Goal: Task Accomplishment & Management: Use online tool/utility

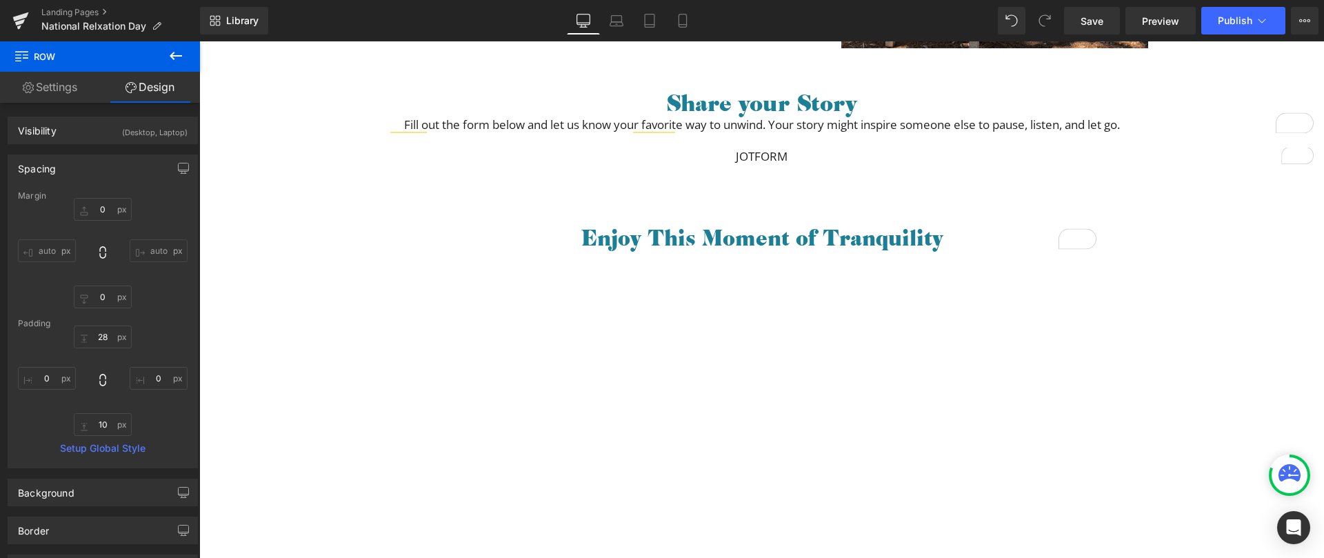
scroll to position [836, 0]
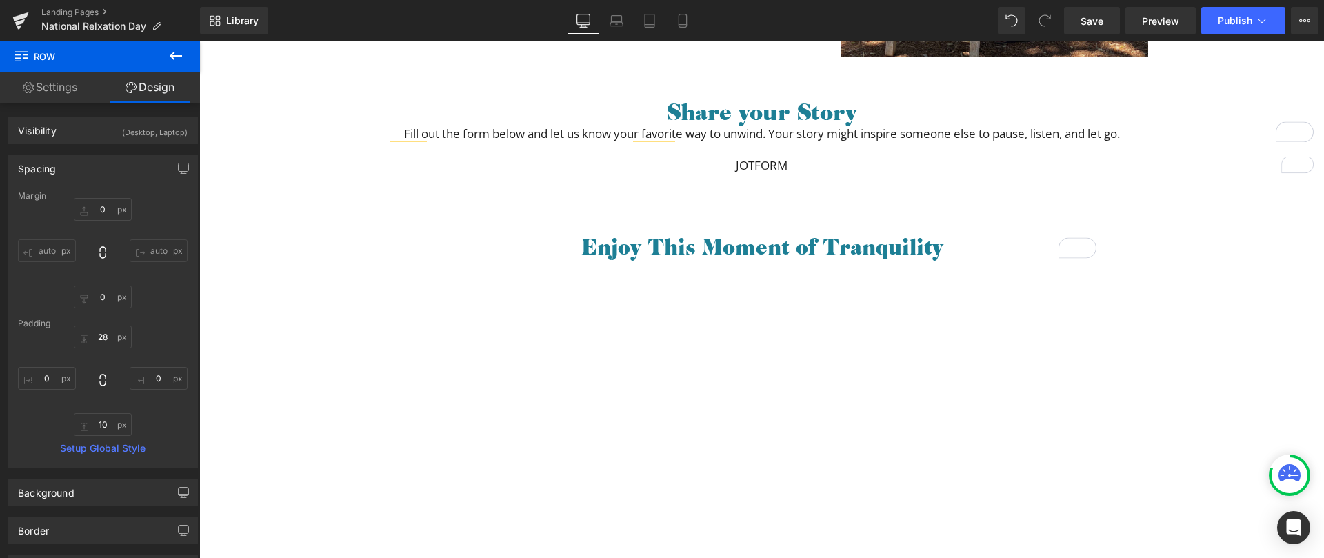
click at [743, 163] on span "Text Block" at bounding box center [748, 165] width 45 height 17
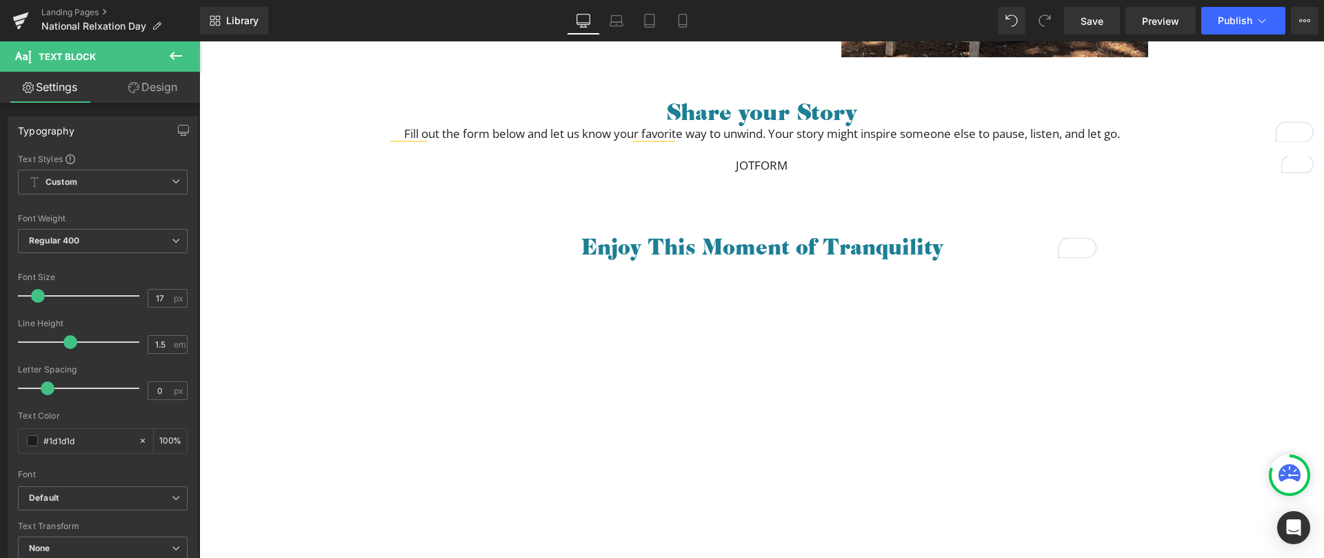
click at [174, 57] on icon at bounding box center [176, 56] width 17 height 17
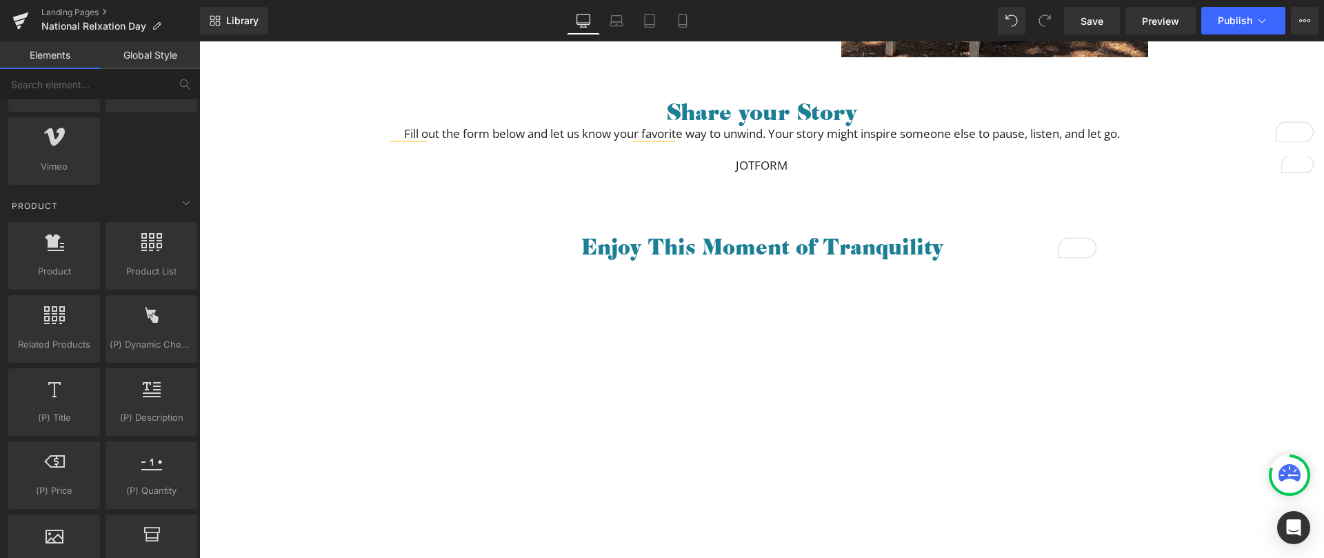
scroll to position [780, 0]
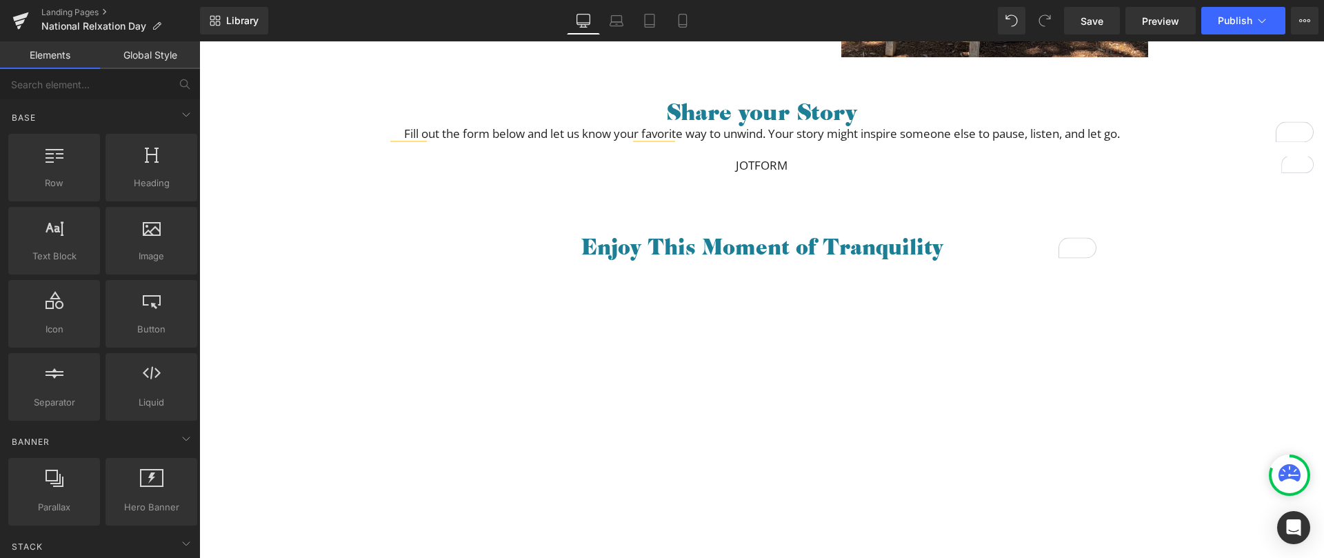
click at [752, 168] on div "JOTFORM Text Block" at bounding box center [761, 165] width 1124 height 18
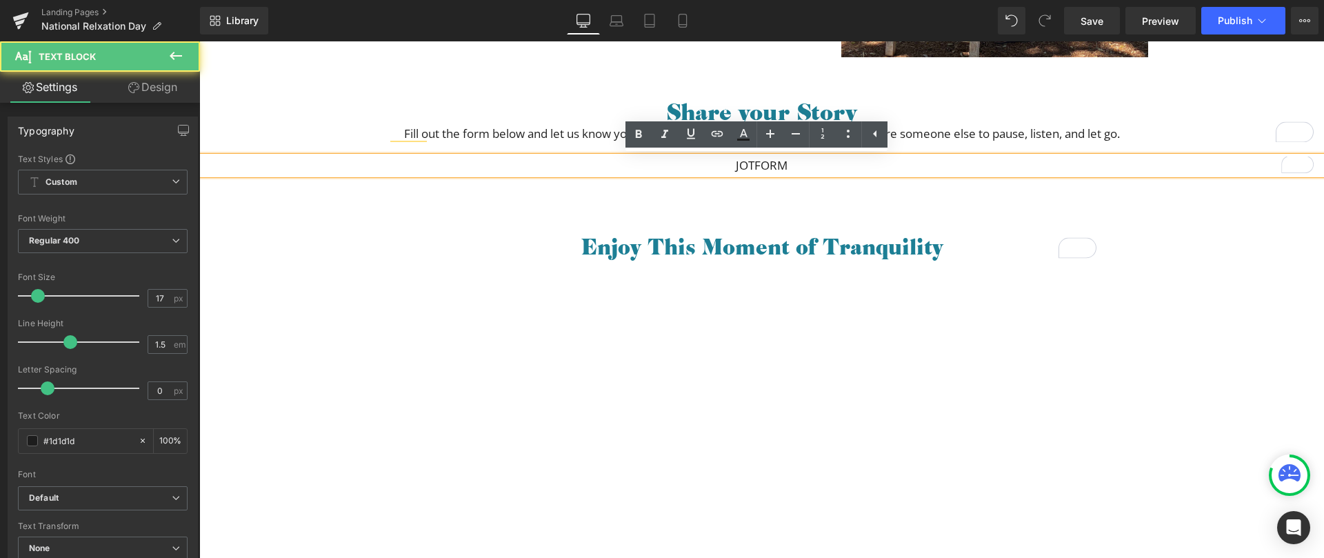
click at [751, 165] on p "JOTFORM" at bounding box center [761, 165] width 1124 height 18
paste div "To enrich screen reader interactions, please activate Accessibility in Grammarl…"
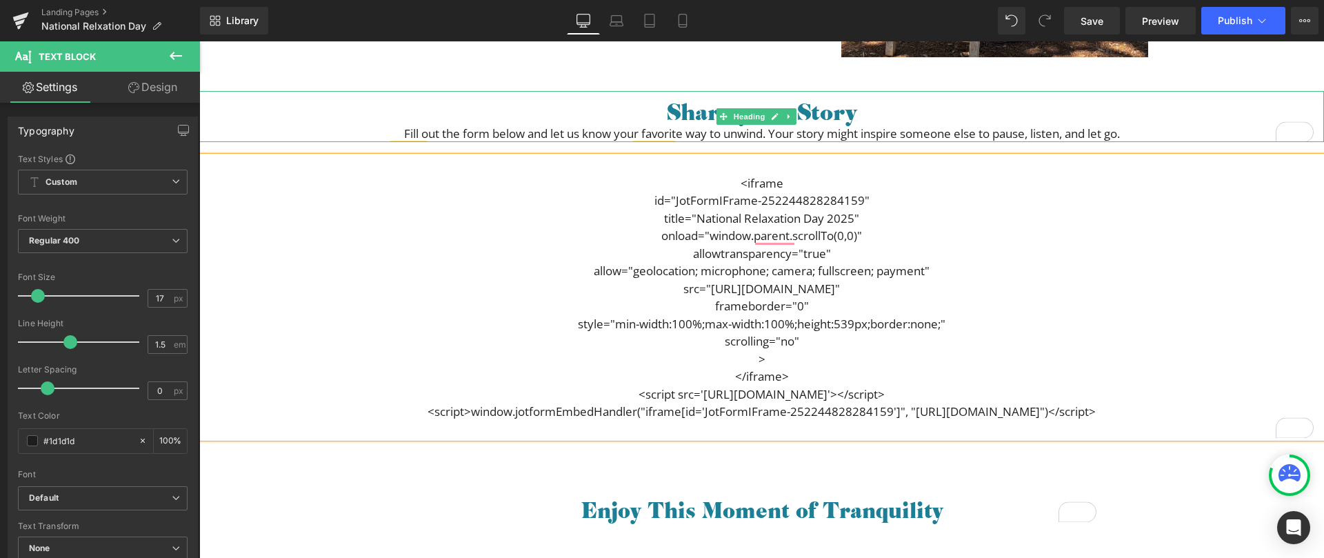
click at [907, 134] on div "Fill out the form below and let us know your favorite way to unwind. Your story…" at bounding box center [761, 134] width 1124 height 18
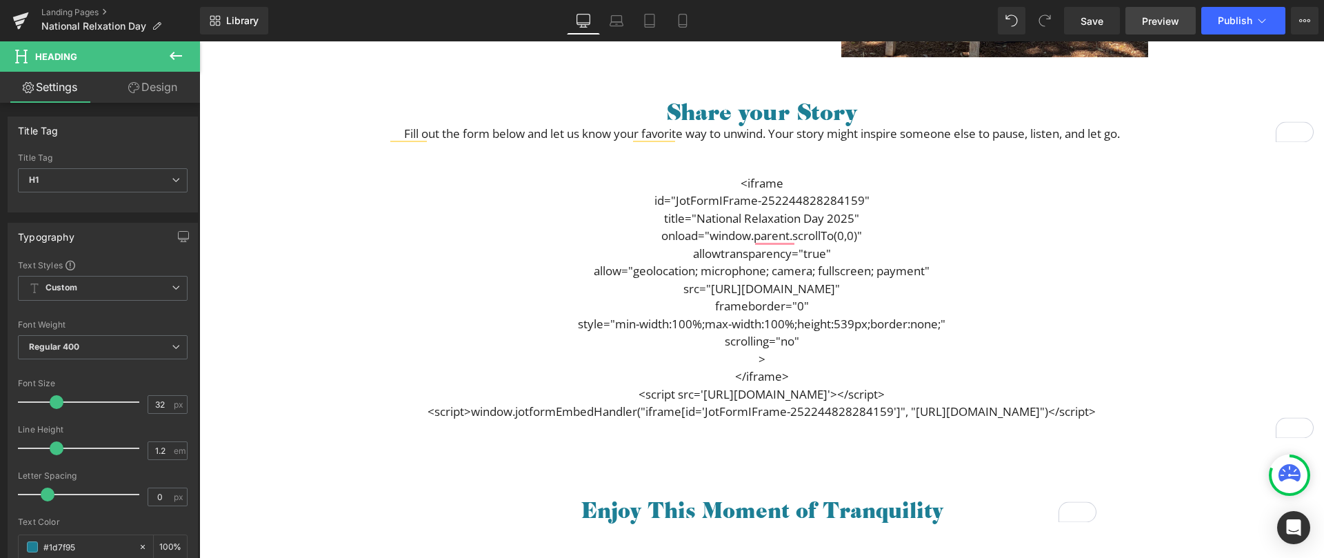
click at [1154, 23] on span "Preview" at bounding box center [1160, 21] width 37 height 14
click at [174, 56] on icon at bounding box center [176, 56] width 12 height 8
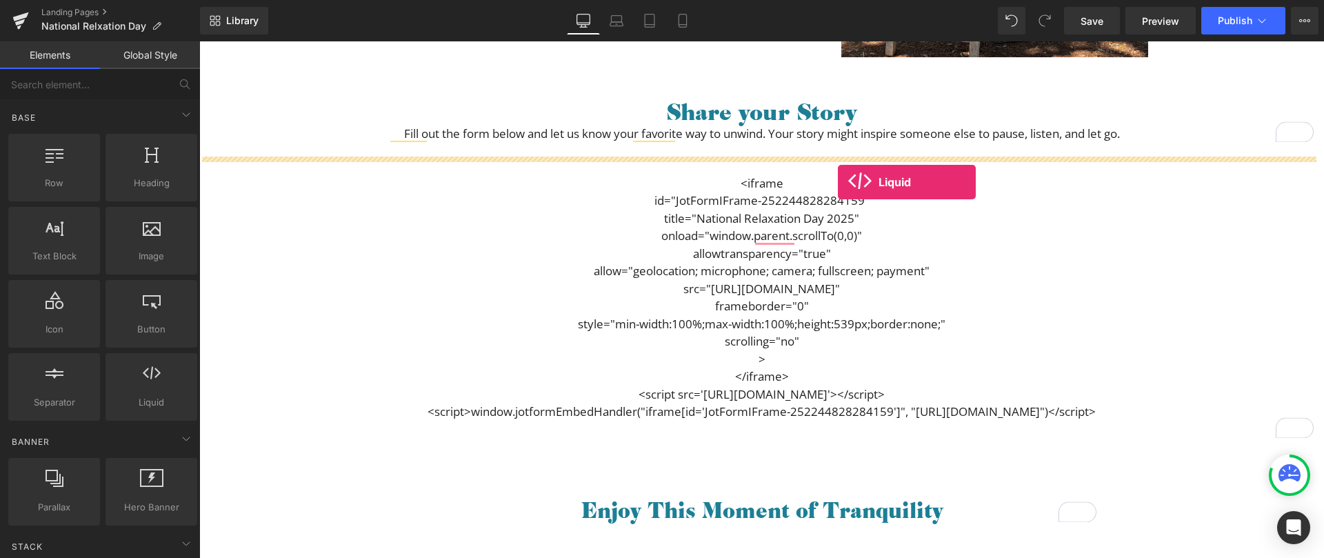
drag, startPoint x: 228, startPoint y: 356, endPoint x: 837, endPoint y: 182, distance: 633.0
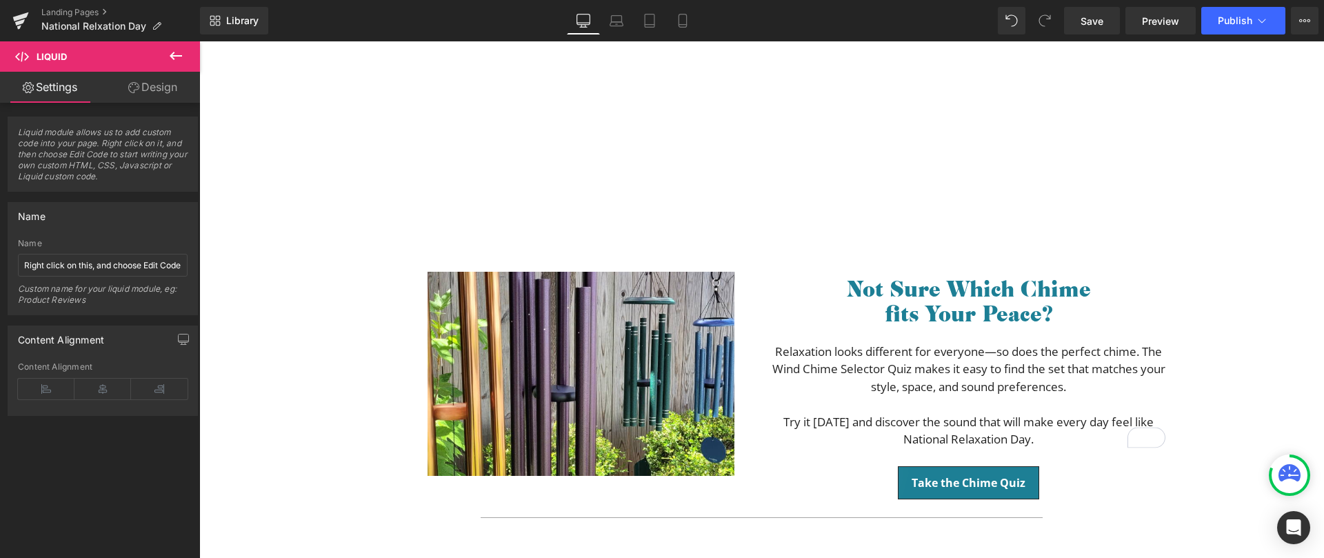
scroll to position [1342, 0]
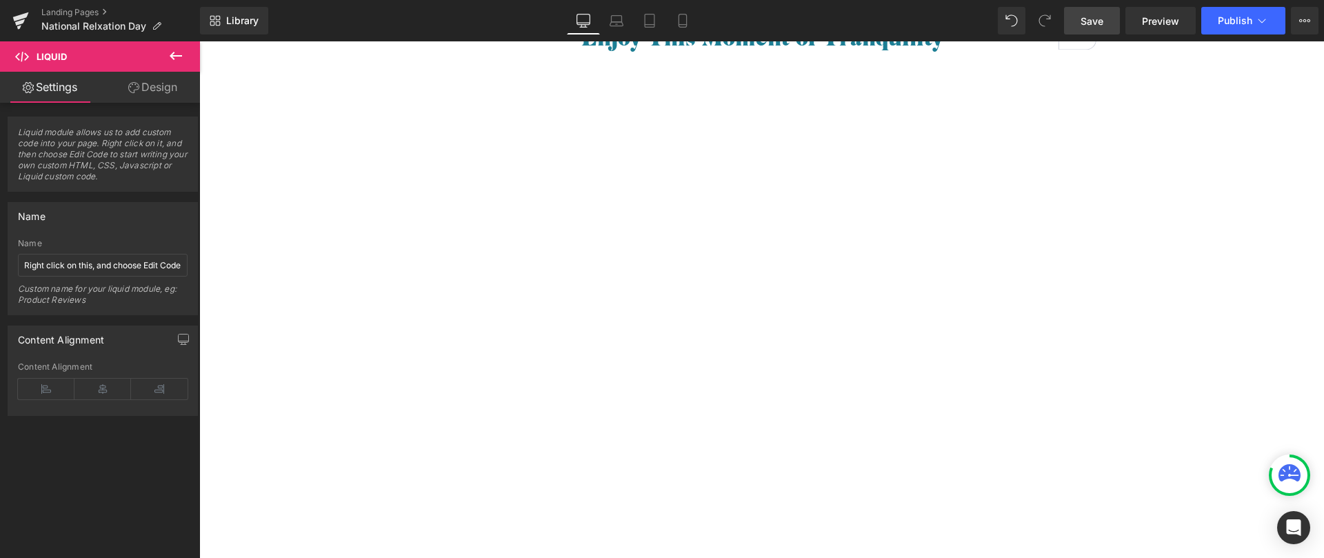
click at [1093, 29] on link "Save" at bounding box center [1092, 21] width 56 height 28
click at [1166, 22] on span "Preview" at bounding box center [1160, 21] width 37 height 14
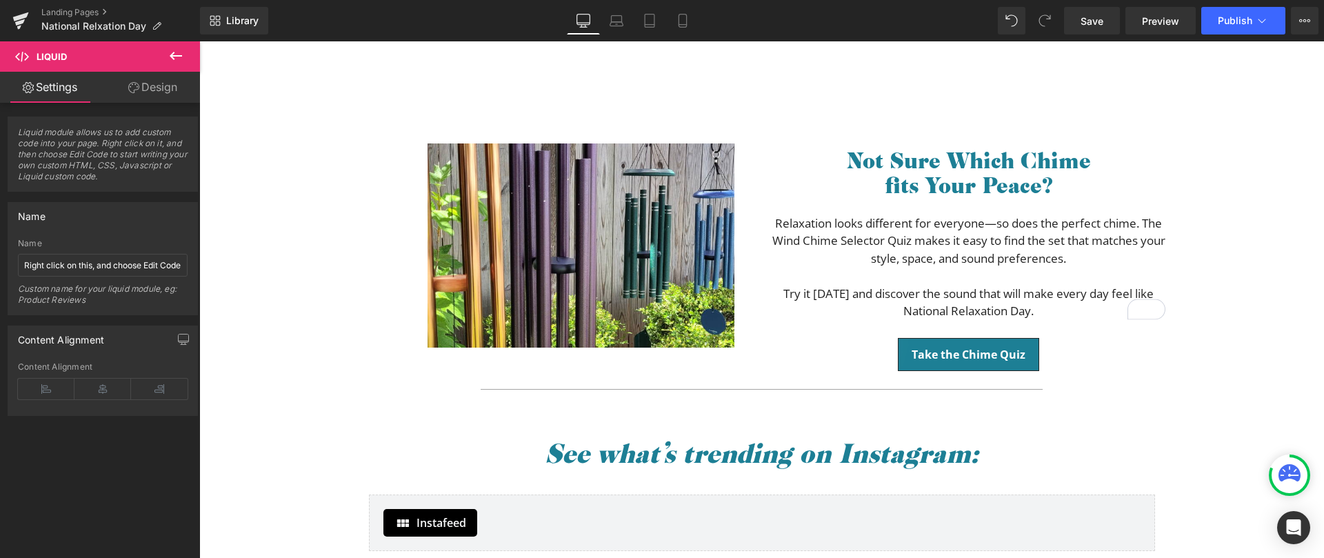
scroll to position [1767, 0]
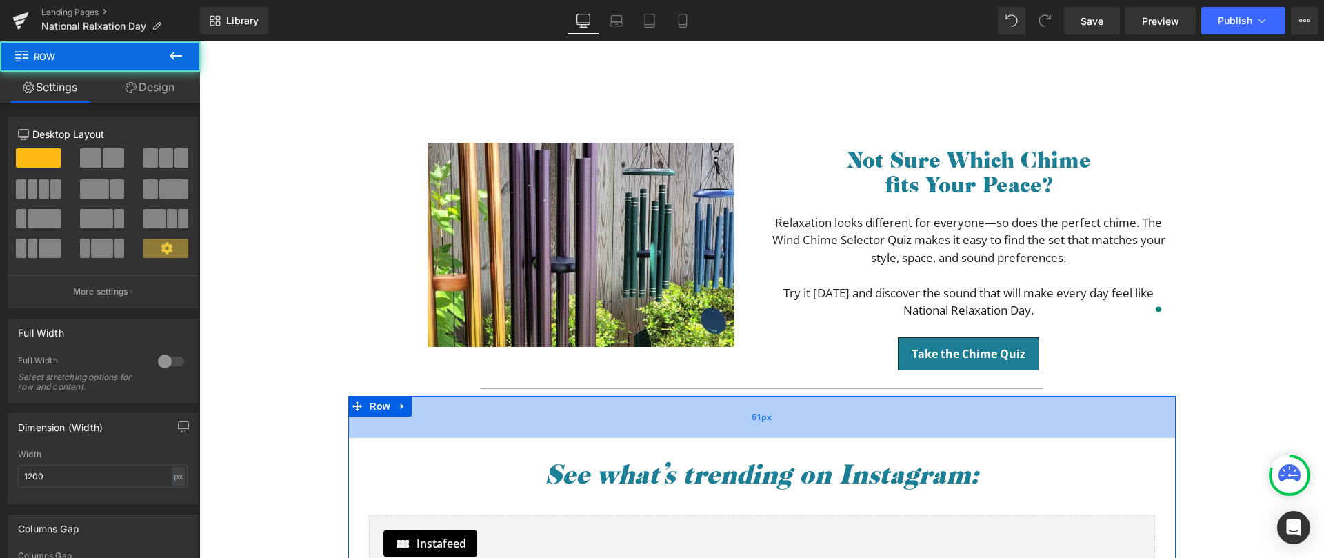
drag, startPoint x: 745, startPoint y: 396, endPoint x: 746, endPoint y: 418, distance: 21.4
click at [746, 418] on div "61px" at bounding box center [761, 417] width 827 height 42
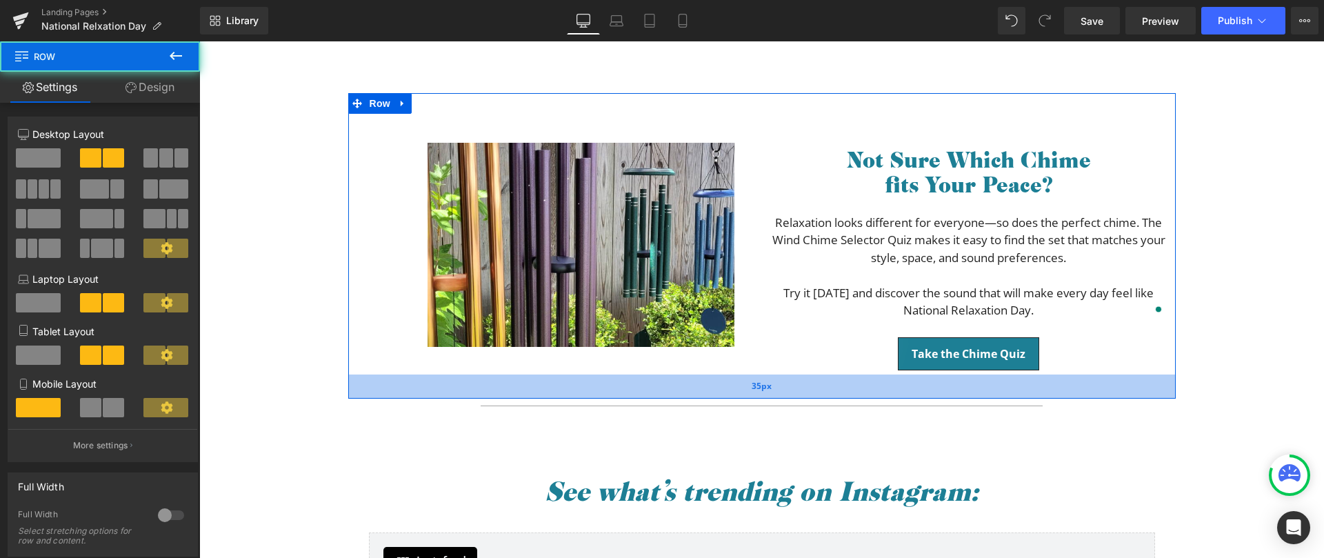
drag, startPoint x: 711, startPoint y: 378, endPoint x: 711, endPoint y: 395, distance: 17.2
click at [711, 395] on div "35px" at bounding box center [761, 386] width 827 height 24
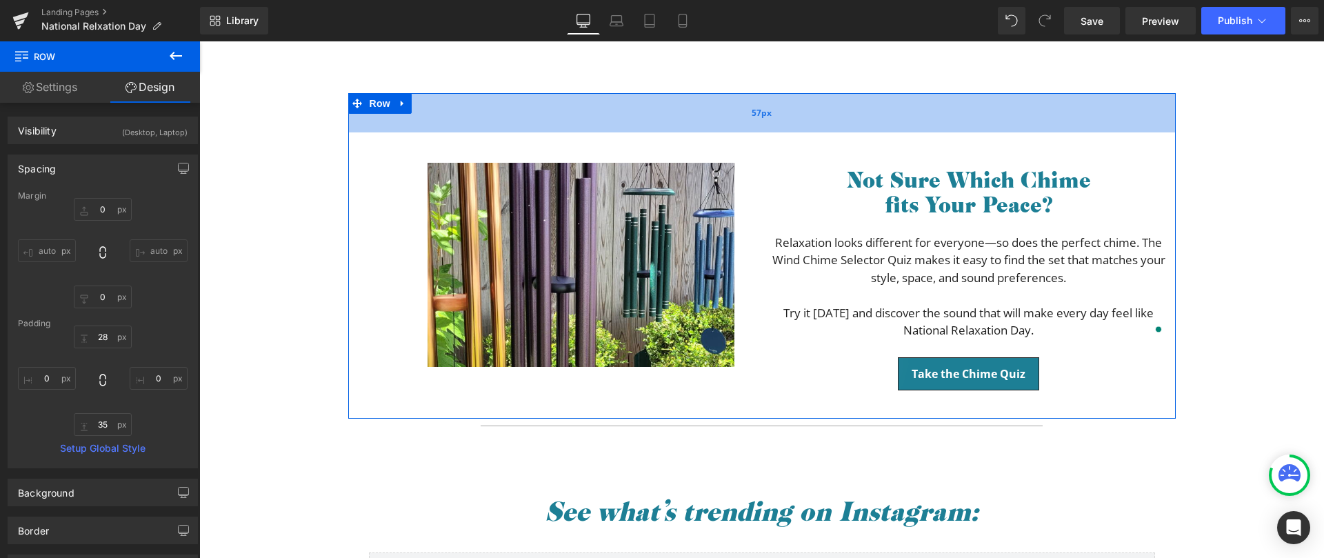
type input "57px"
drag, startPoint x: 572, startPoint y: 98, endPoint x: 569, endPoint y: 118, distance: 20.2
click at [569, 118] on div "57px" at bounding box center [761, 112] width 827 height 39
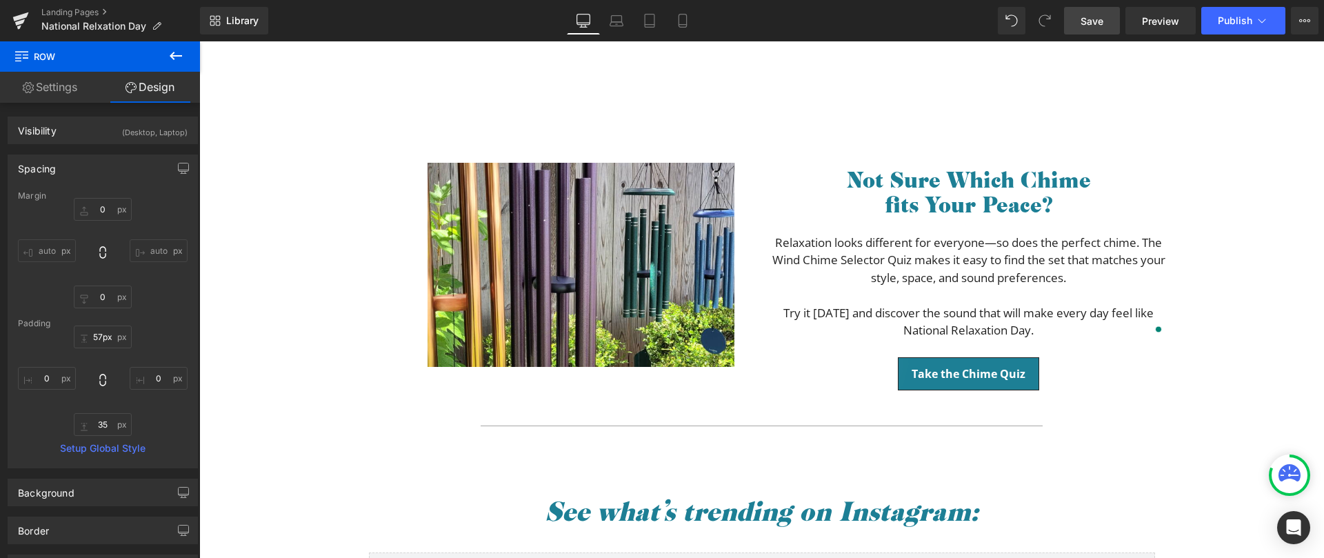
click at [1095, 22] on span "Save" at bounding box center [1091, 21] width 23 height 14
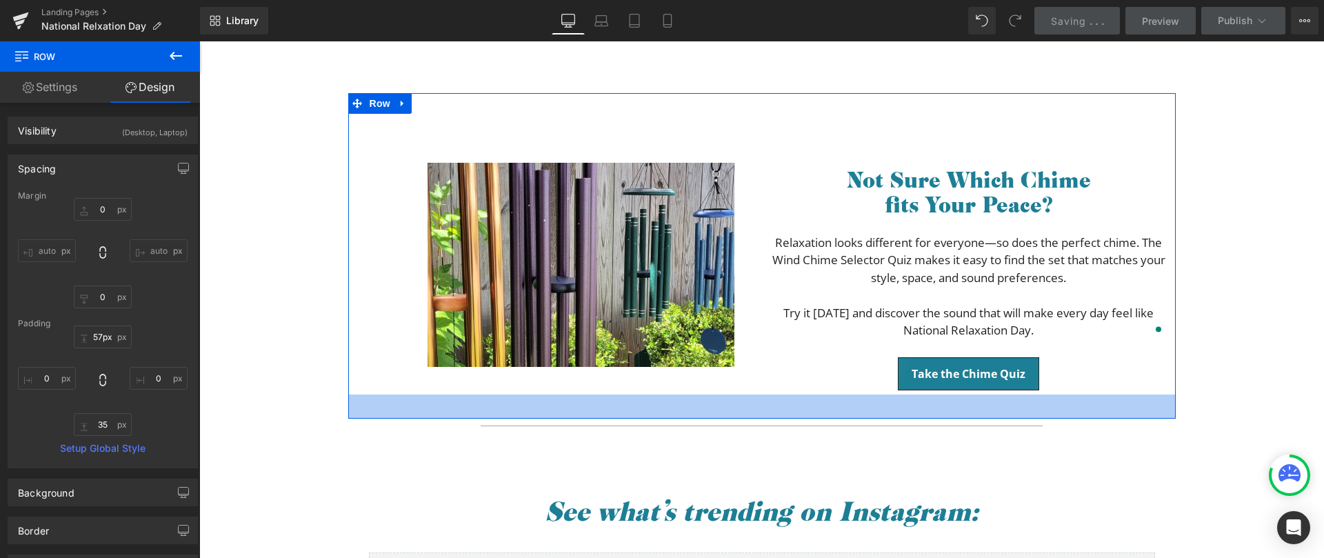
type input "49px"
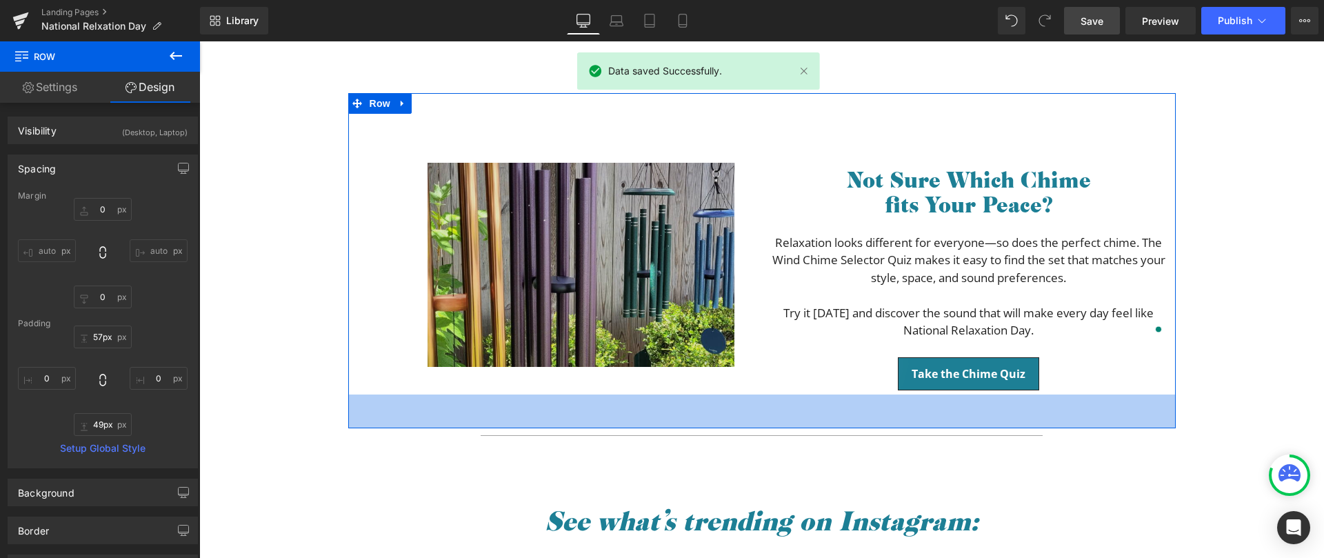
drag, startPoint x: 685, startPoint y: 415, endPoint x: 728, endPoint y: 373, distance: 60.0
click at [683, 425] on div "49px" at bounding box center [761, 411] width 827 height 34
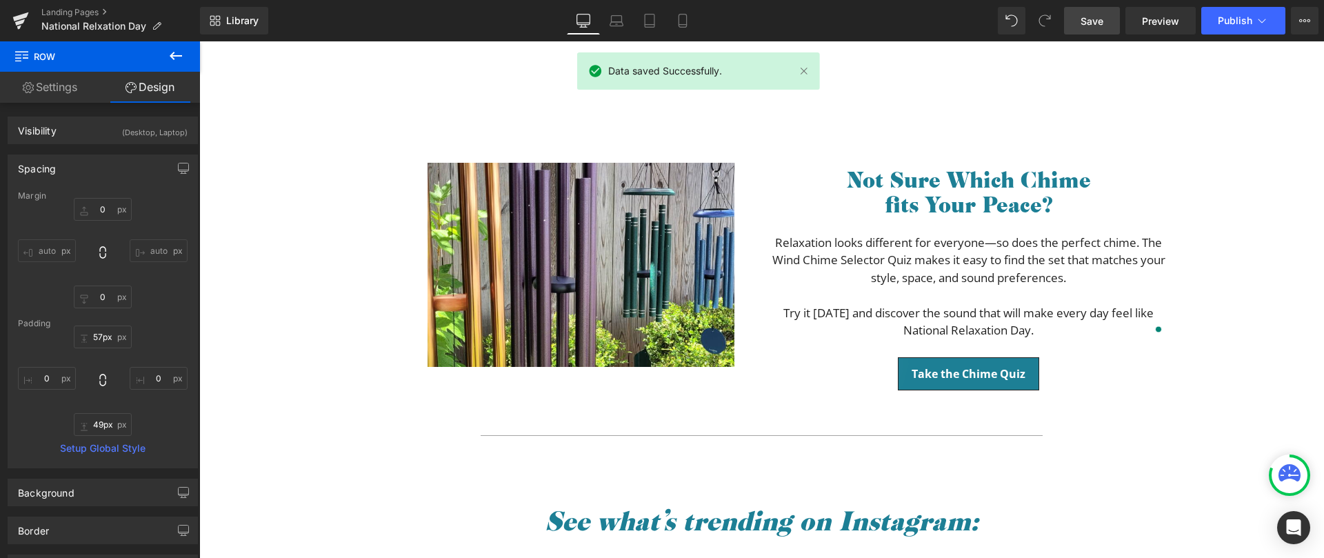
drag, startPoint x: 1094, startPoint y: 17, endPoint x: 887, endPoint y: 3, distance: 208.0
click at [1094, 17] on span "Save" at bounding box center [1091, 21] width 23 height 14
click at [1311, 21] on button "View Live Page View with current Template Save Template to Library Schedule Pub…" at bounding box center [1304, 21] width 28 height 28
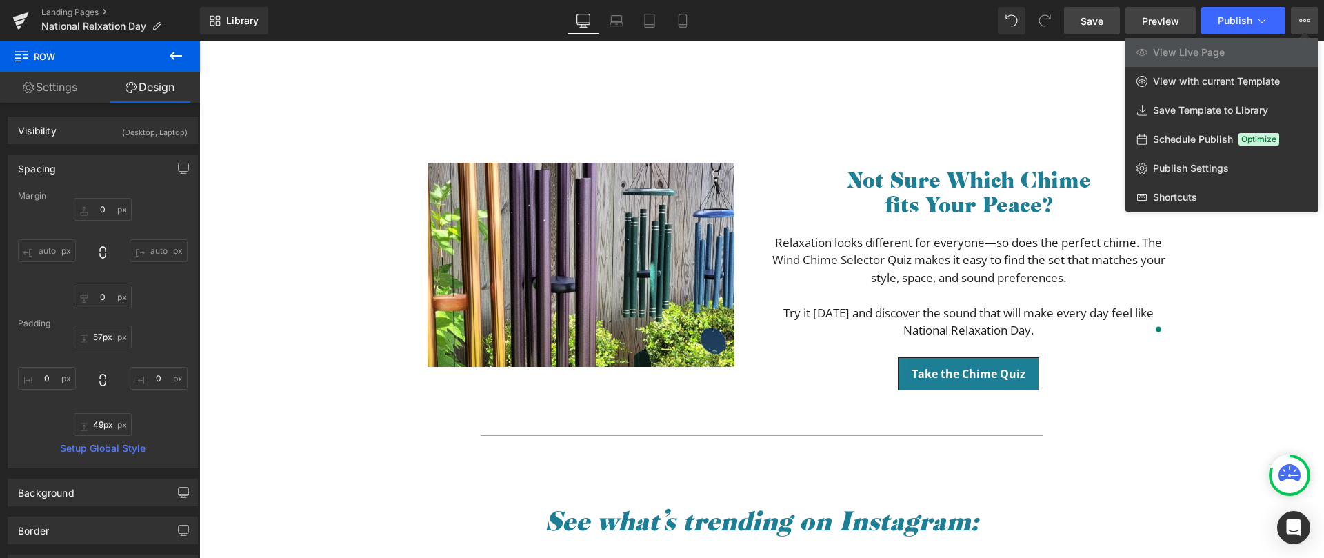
click at [1160, 21] on span "Preview" at bounding box center [1160, 21] width 37 height 14
